Goal: Obtain resource: Download file/media

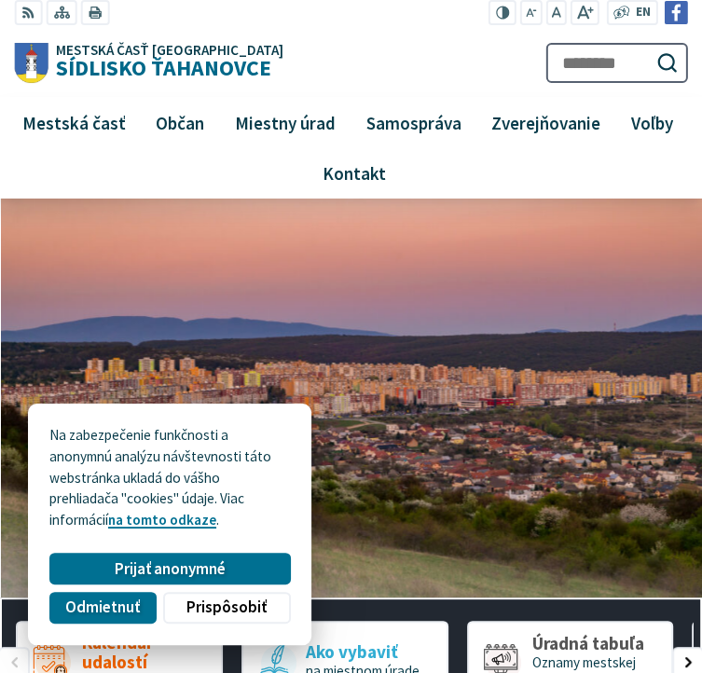
drag, startPoint x: 425, startPoint y: 34, endPoint x: 302, endPoint y: 27, distance: 123.3
click at [302, 27] on div "Mestská časť Košice Sídlisko Ťahanovce Prepnúť Menu Mestská časť Všeobecné info…" at bounding box center [351, 99] width 674 height 199
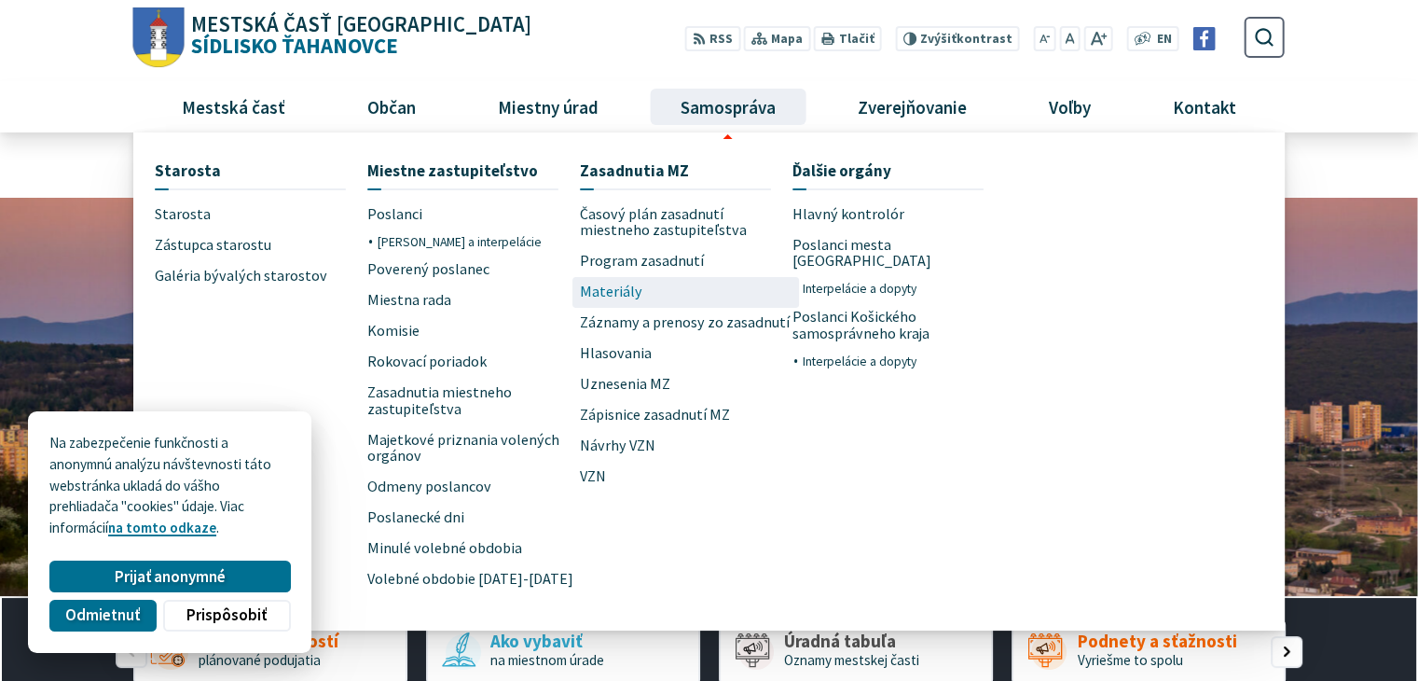
click at [635, 294] on span "Materiály" at bounding box center [611, 292] width 62 height 31
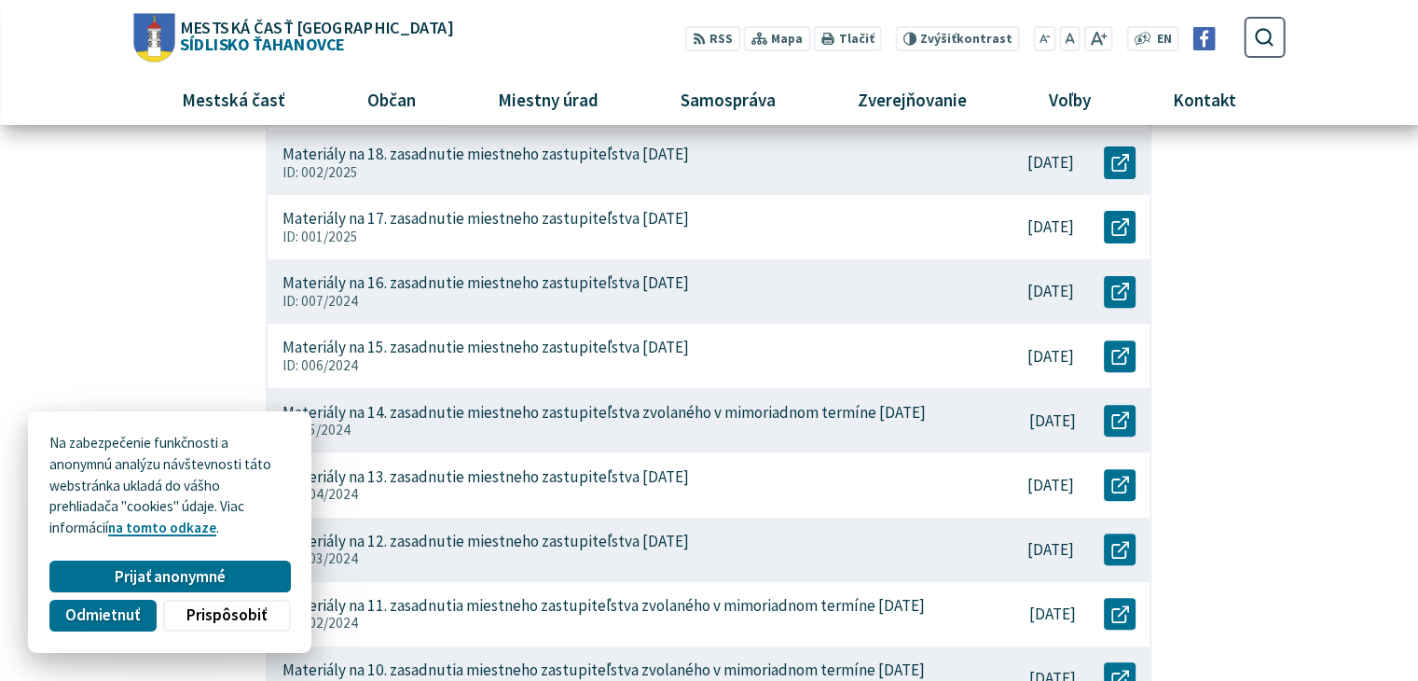
scroll to position [416, 0]
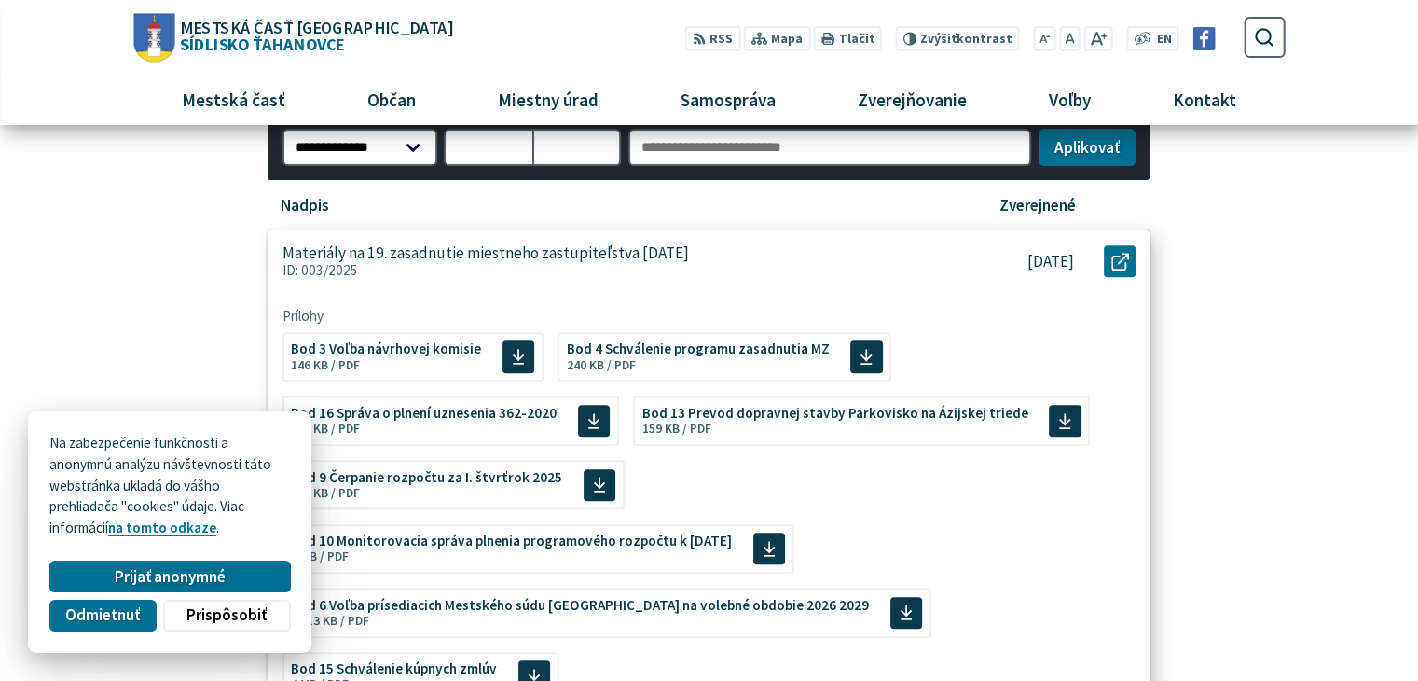
click at [560, 253] on p "Materiály na 19. zasadnutie miestneho zastupiteľstva [DATE]" at bounding box center [485, 253] width 406 height 20
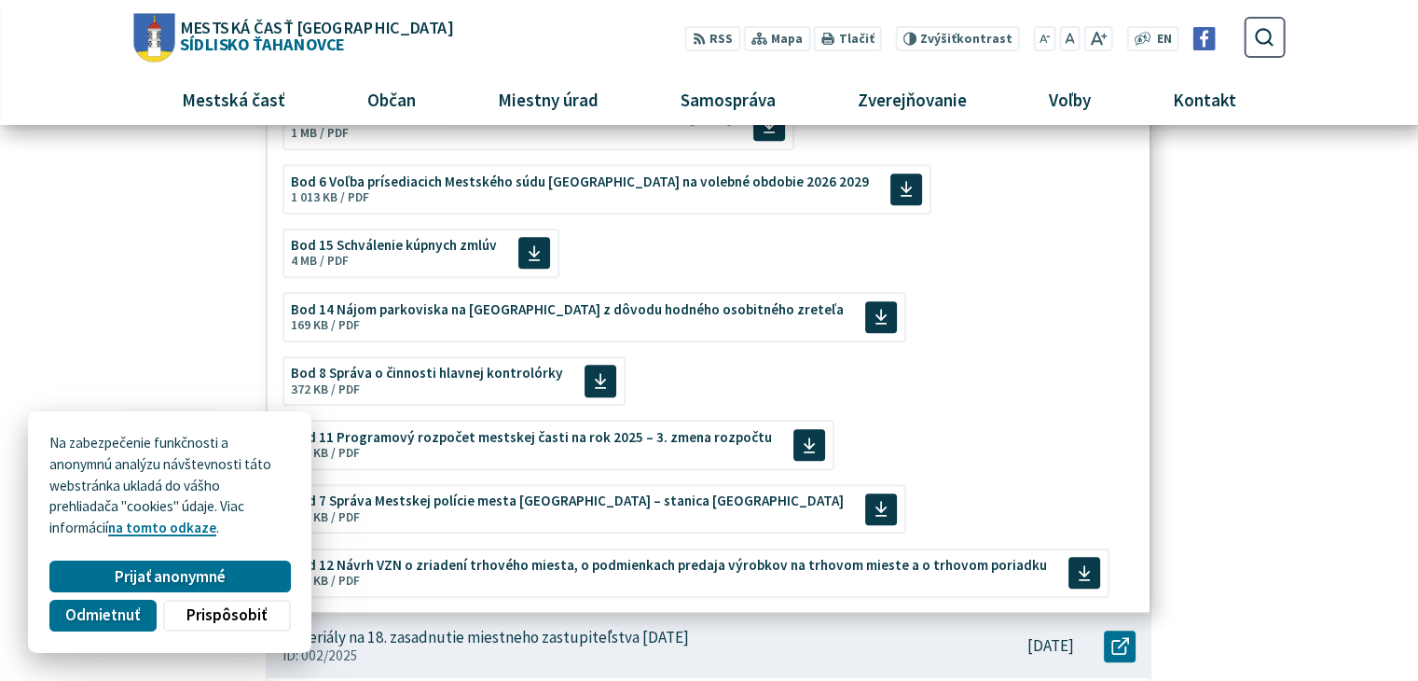
scroll to position [826, 0]
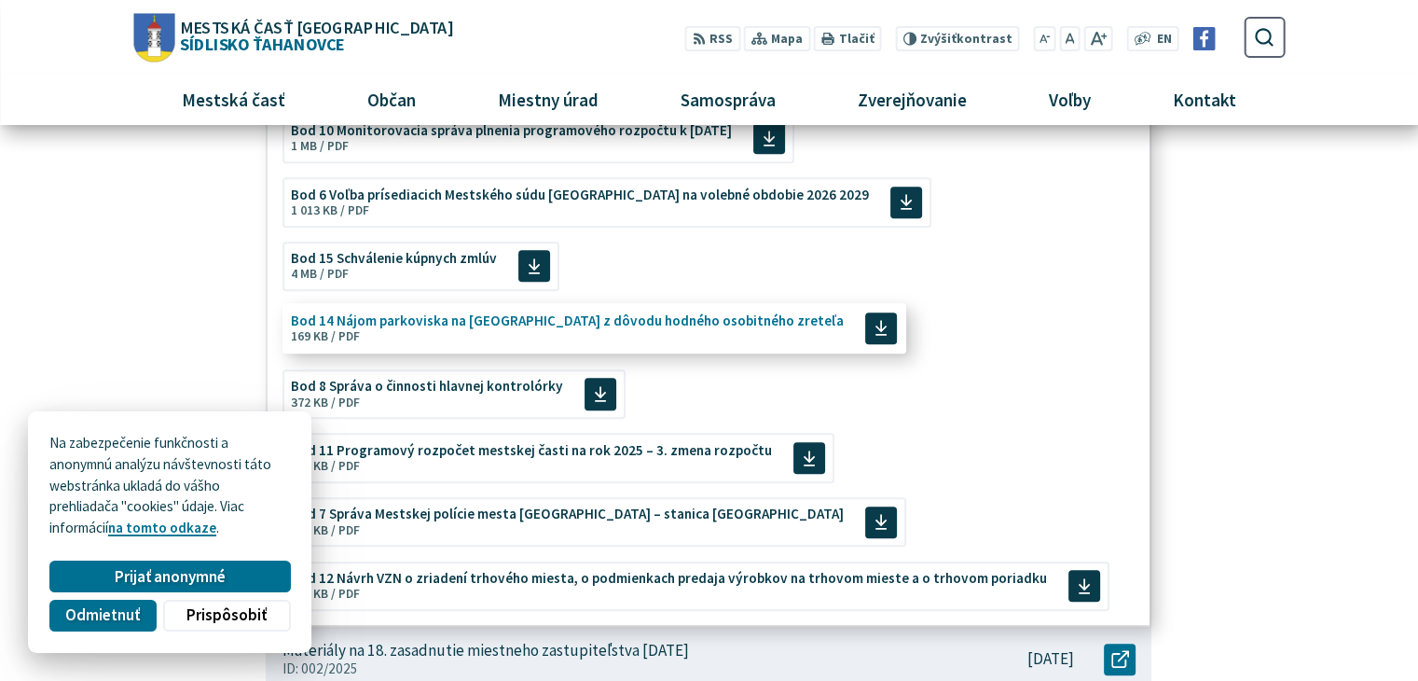
click at [874, 320] on icon at bounding box center [880, 329] width 13 height 18
